Goal: Information Seeking & Learning: Learn about a topic

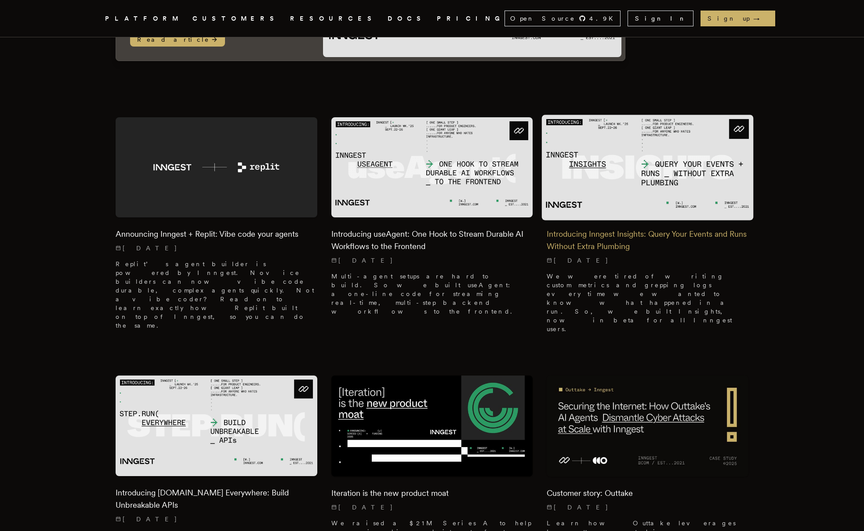
scroll to position [209, 0]
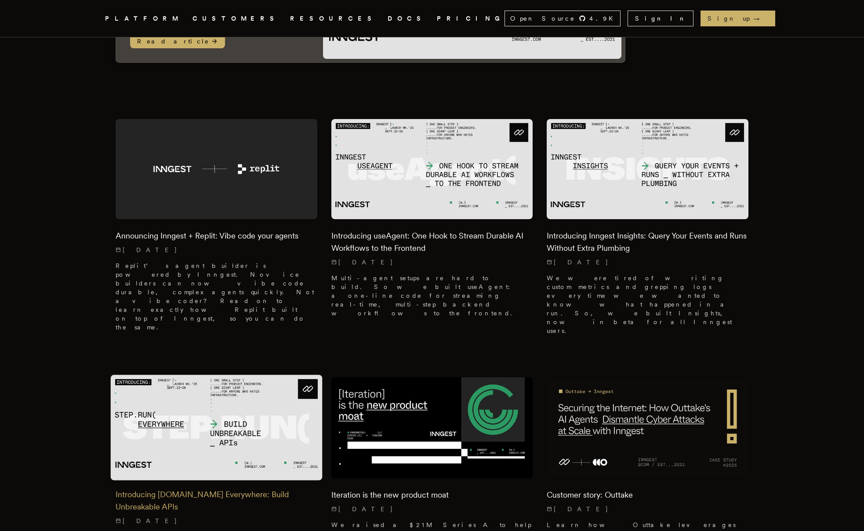
click at [185, 416] on img at bounding box center [217, 427] width 212 height 105
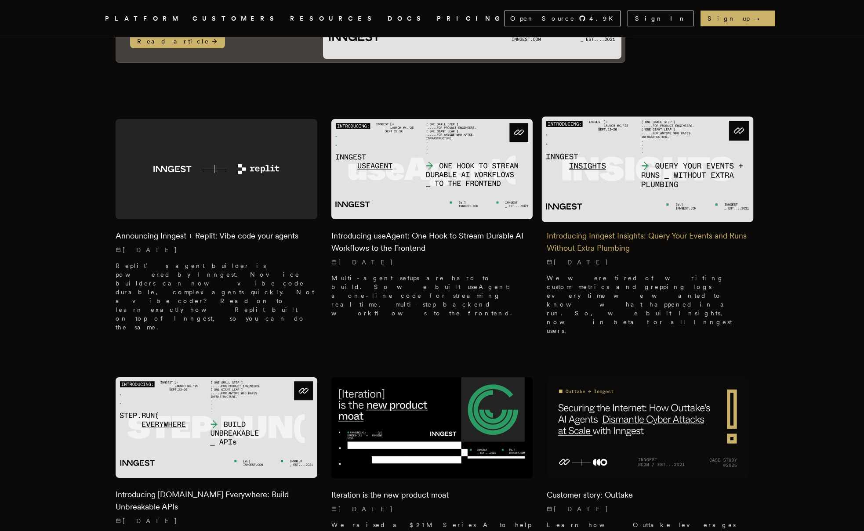
click at [612, 194] on img at bounding box center [648, 168] width 212 height 105
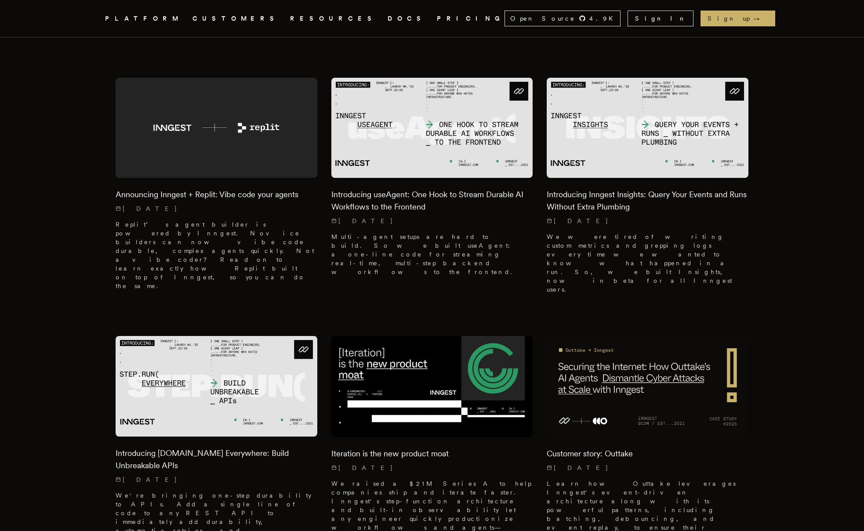
scroll to position [257, 0]
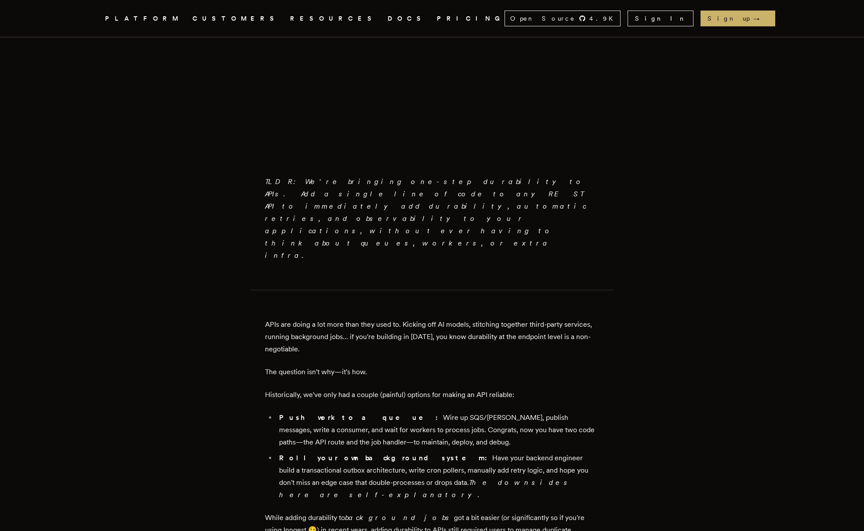
scroll to position [393, 0]
